Goal: Transaction & Acquisition: Purchase product/service

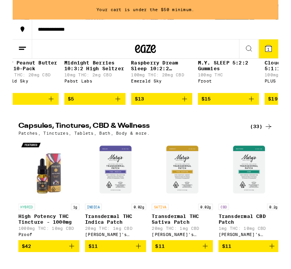
scroll to position [2656, 0]
click at [175, 84] on p "100mg THC: 20mg CBD" at bounding box center [163, 81] width 67 height 5
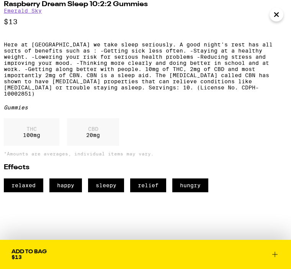
scroll to position [318, 0]
click at [138, 251] on span "Add To Bag $13" at bounding box center [145, 254] width 268 height 11
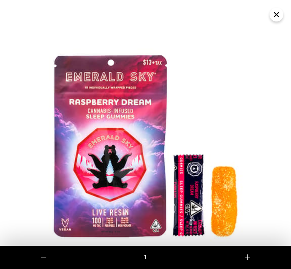
scroll to position [0, 0]
click at [277, 22] on img at bounding box center [145, 145] width 291 height 291
click at [276, 16] on icon "Close" at bounding box center [276, 14] width 9 height 11
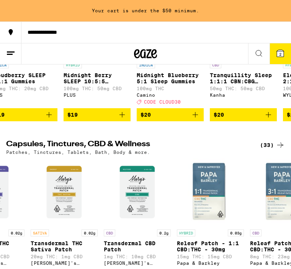
scroll to position [0, 308]
click at [173, 119] on span "$20" at bounding box center [170, 114] width 59 height 9
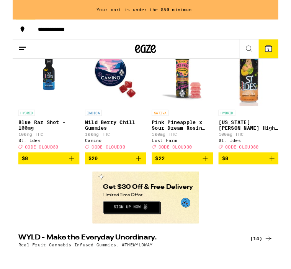
scroll to position [59, 0]
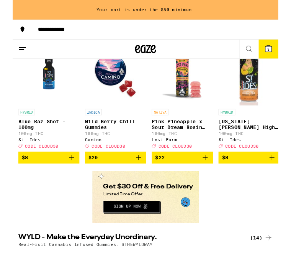
click at [166, 212] on button "Redirect to URL" at bounding box center [150, 199] width 116 height 56
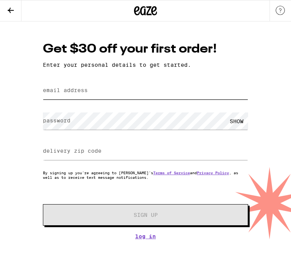
click at [176, 92] on input "email address" at bounding box center [145, 90] width 205 height 17
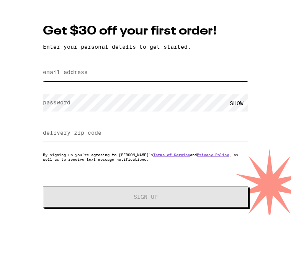
type input "vmullahey@sbcglobal.net"
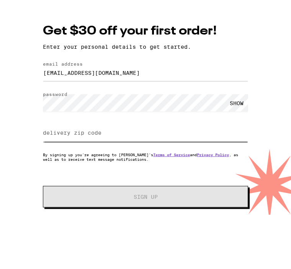
click at [192, 143] on input "delivery zip code" at bounding box center [145, 151] width 205 height 17
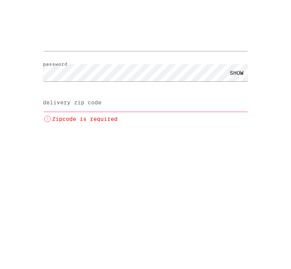
click at [244, 112] on div "SHOW" at bounding box center [236, 120] width 23 height 17
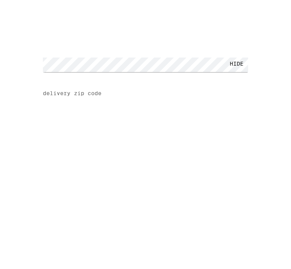
click at [190, 143] on input "delivery zip code" at bounding box center [145, 151] width 205 height 17
type input "95648"
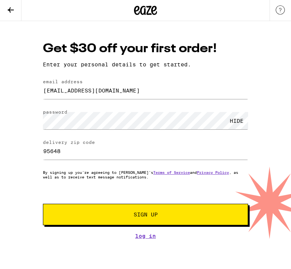
click at [194, 215] on span "Sign Up" at bounding box center [145, 214] width 153 height 5
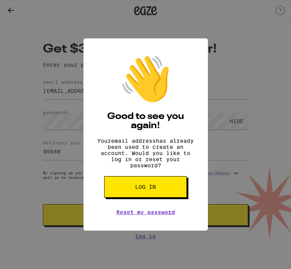
click at [175, 192] on button "Log in" at bounding box center [145, 186] width 83 height 21
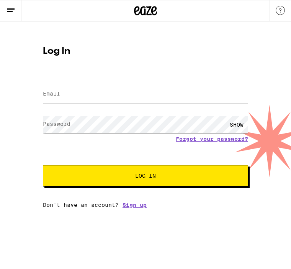
click at [163, 87] on input "Email" at bounding box center [145, 93] width 205 height 17
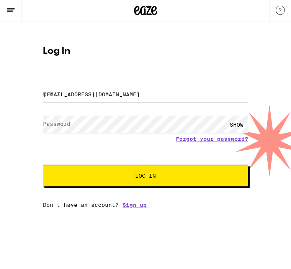
click at [146, 176] on button "Log In" at bounding box center [145, 175] width 205 height 21
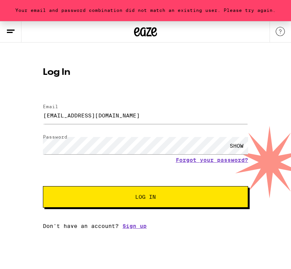
click at [238, 144] on div "SHOW" at bounding box center [236, 145] width 23 height 17
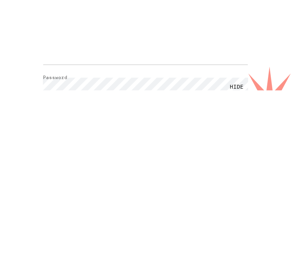
click at [212, 194] on span "Log In" at bounding box center [145, 196] width 143 height 5
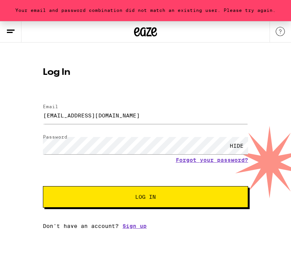
click at [189, 198] on span "Log In" at bounding box center [145, 196] width 143 height 5
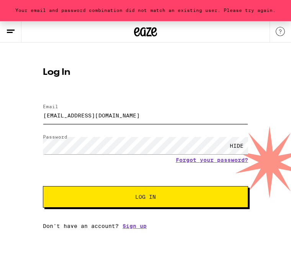
click at [116, 114] on input "vmullahey@sbcglobal.net" at bounding box center [145, 115] width 205 height 17
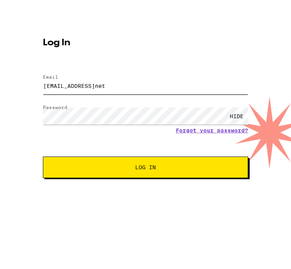
type input "vmullahey@sbcglobal.net"
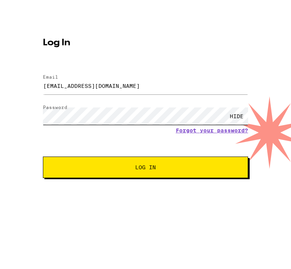
click at [146, 186] on button "Log In" at bounding box center [145, 196] width 205 height 21
